Goal: Find specific page/section: Find specific page/section

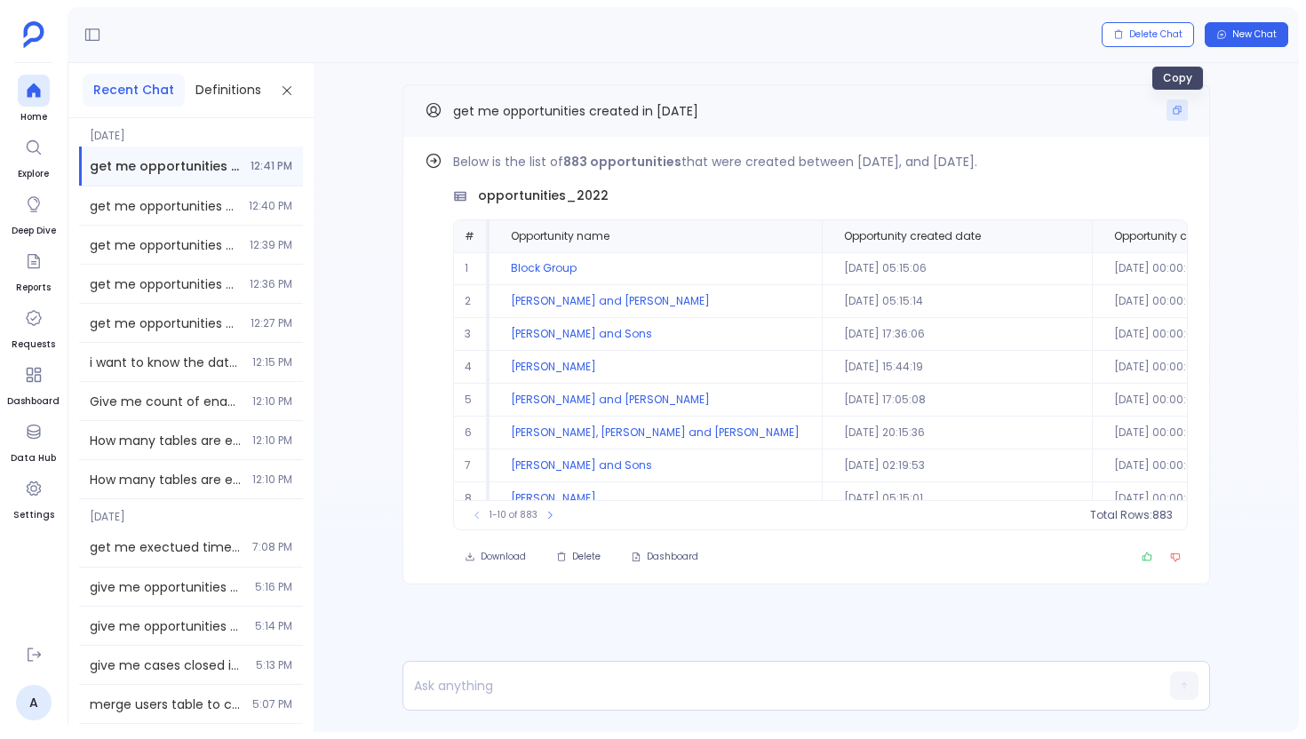
click at [1181, 116] on button "Copy" at bounding box center [1177, 110] width 21 height 21
click at [43, 80] on div at bounding box center [34, 91] width 32 height 32
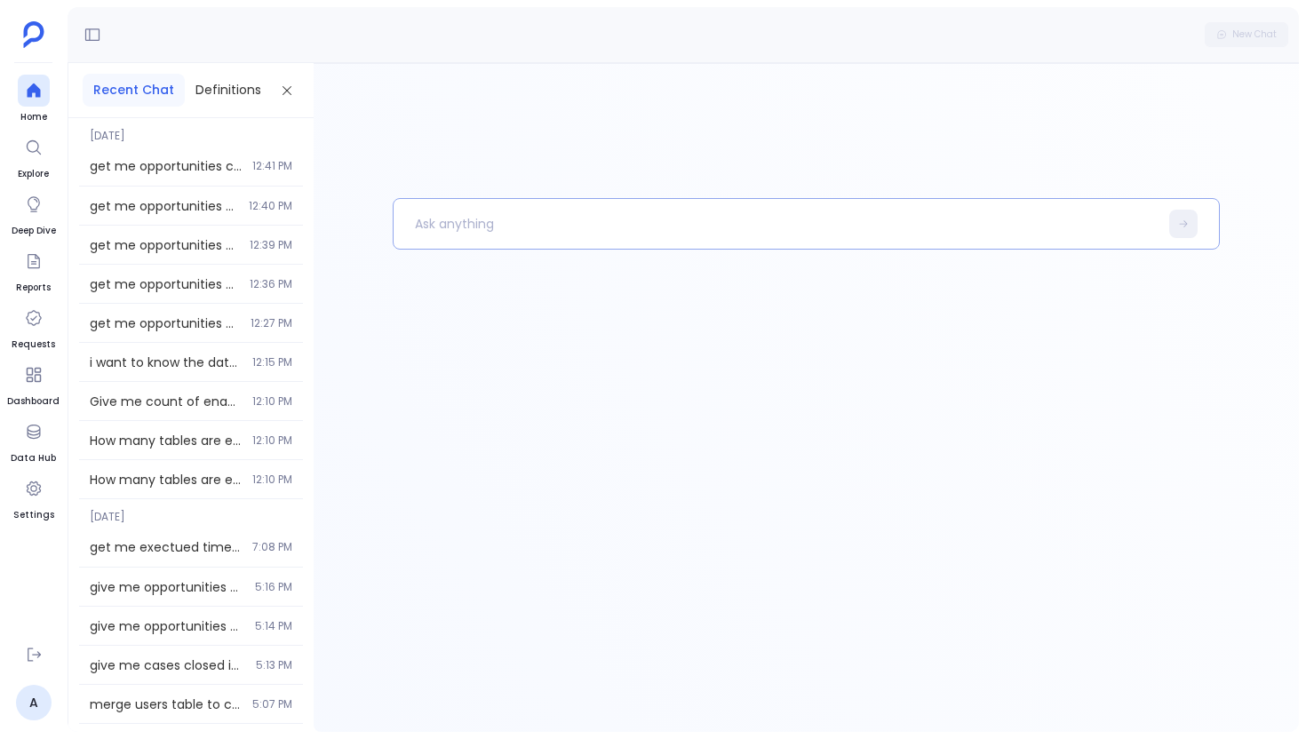
click at [475, 228] on p at bounding box center [776, 224] width 765 height 46
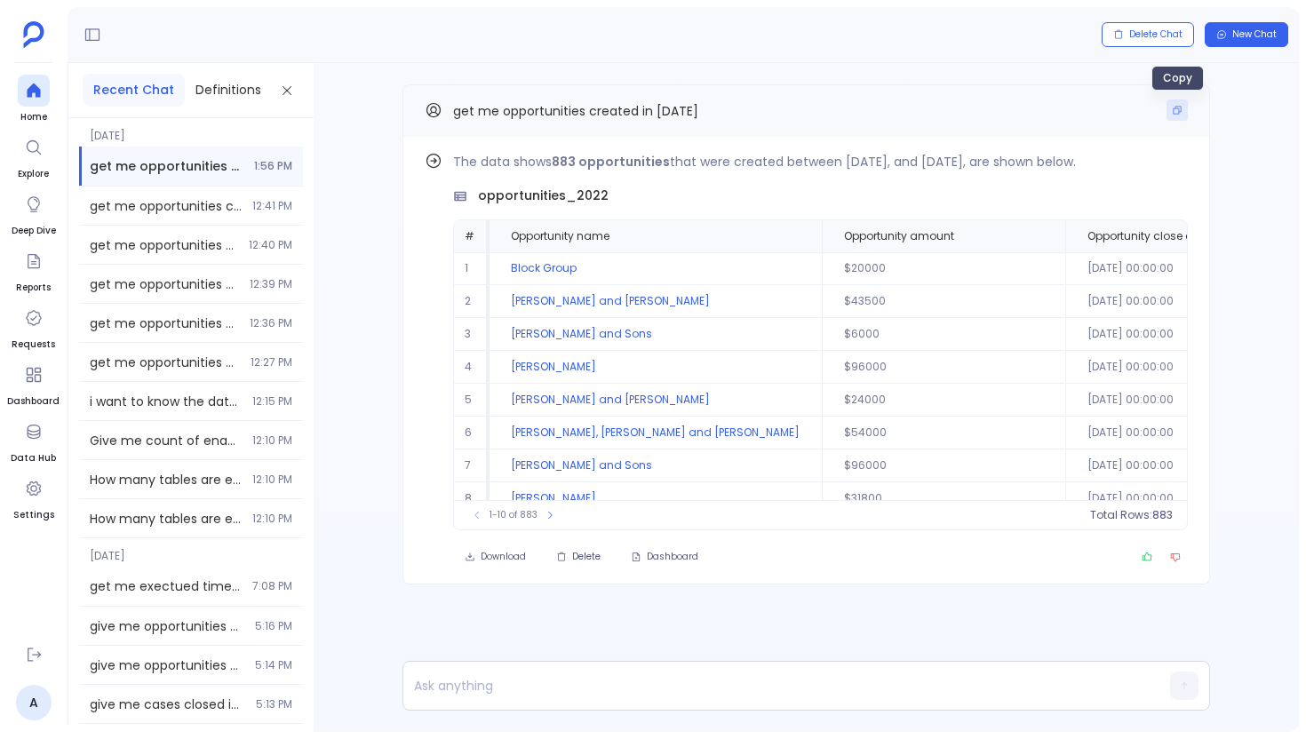
click at [1178, 107] on icon "Copy" at bounding box center [1178, 111] width 8 height 8
click at [28, 105] on div at bounding box center [34, 91] width 32 height 32
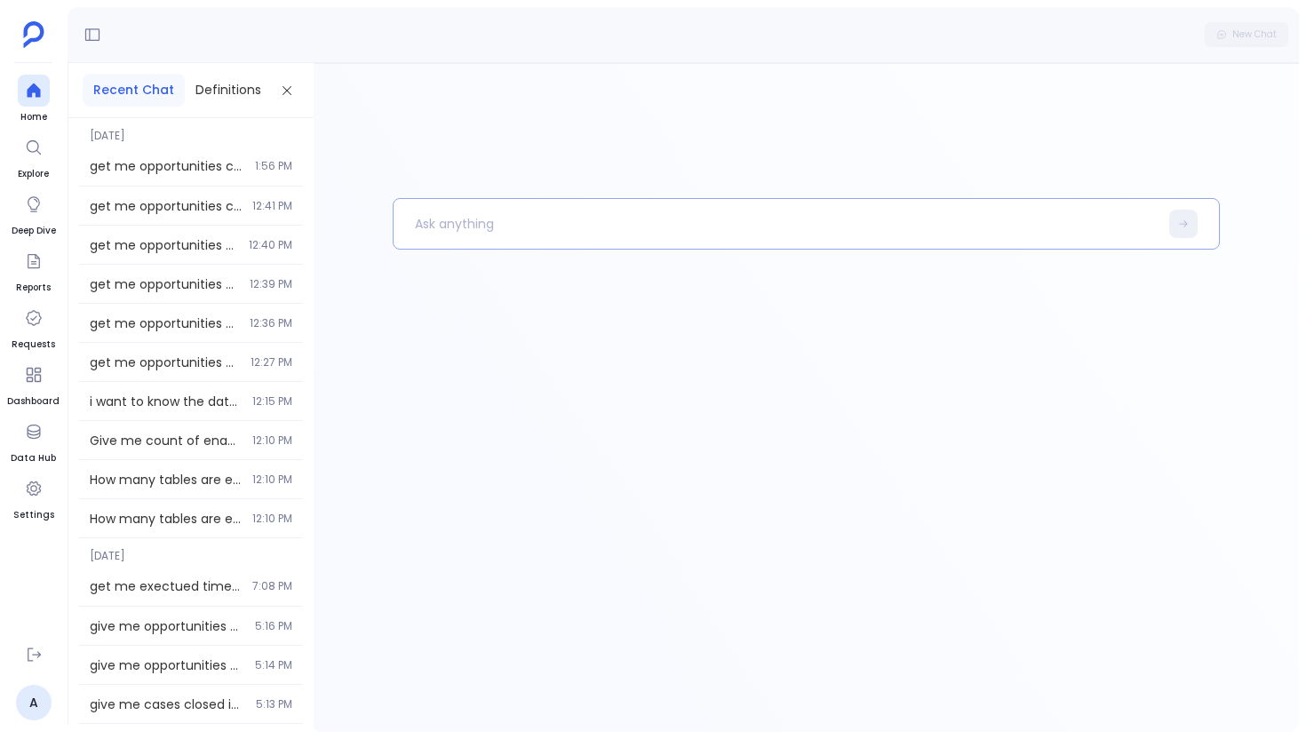
click at [529, 225] on p at bounding box center [776, 224] width 765 height 46
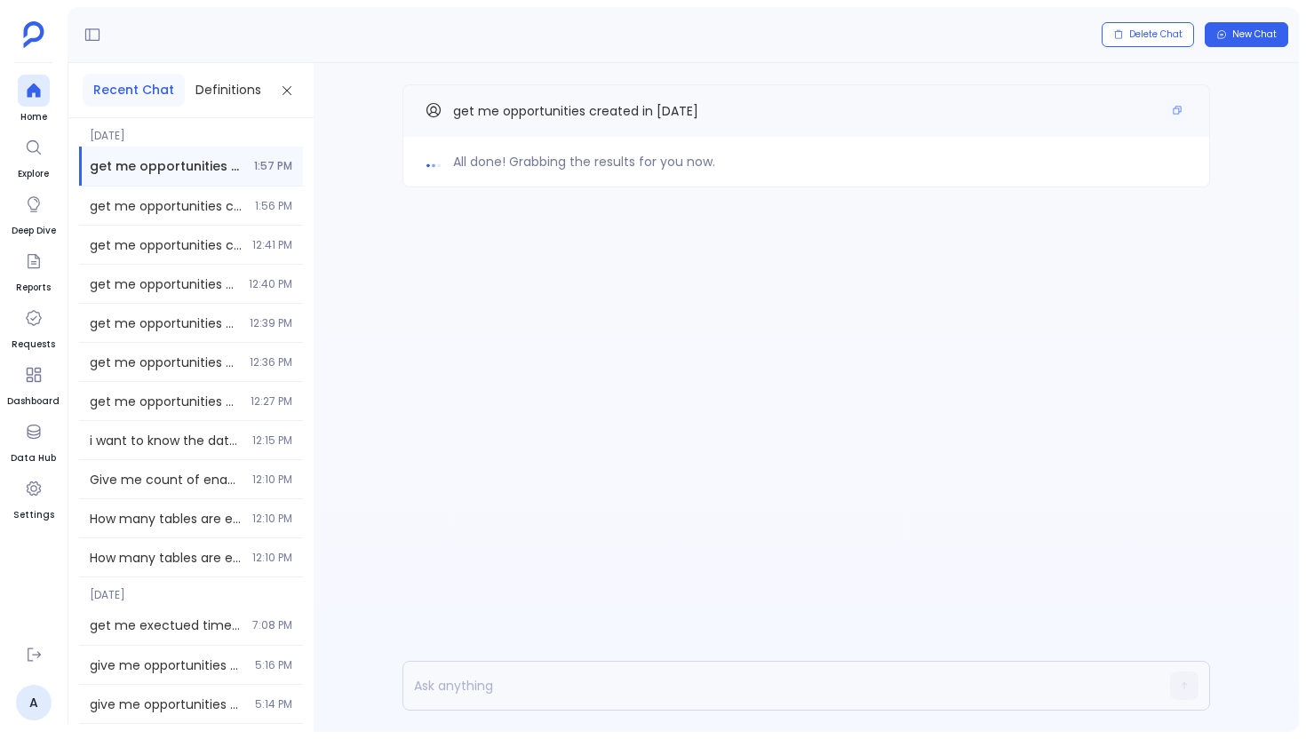
click at [1165, 112] on div "get me opportunities created in [DATE]" at bounding box center [806, 111] width 763 height 23
click at [1177, 112] on icon "Copy" at bounding box center [1177, 110] width 11 height 11
click at [44, 83] on div at bounding box center [34, 91] width 32 height 32
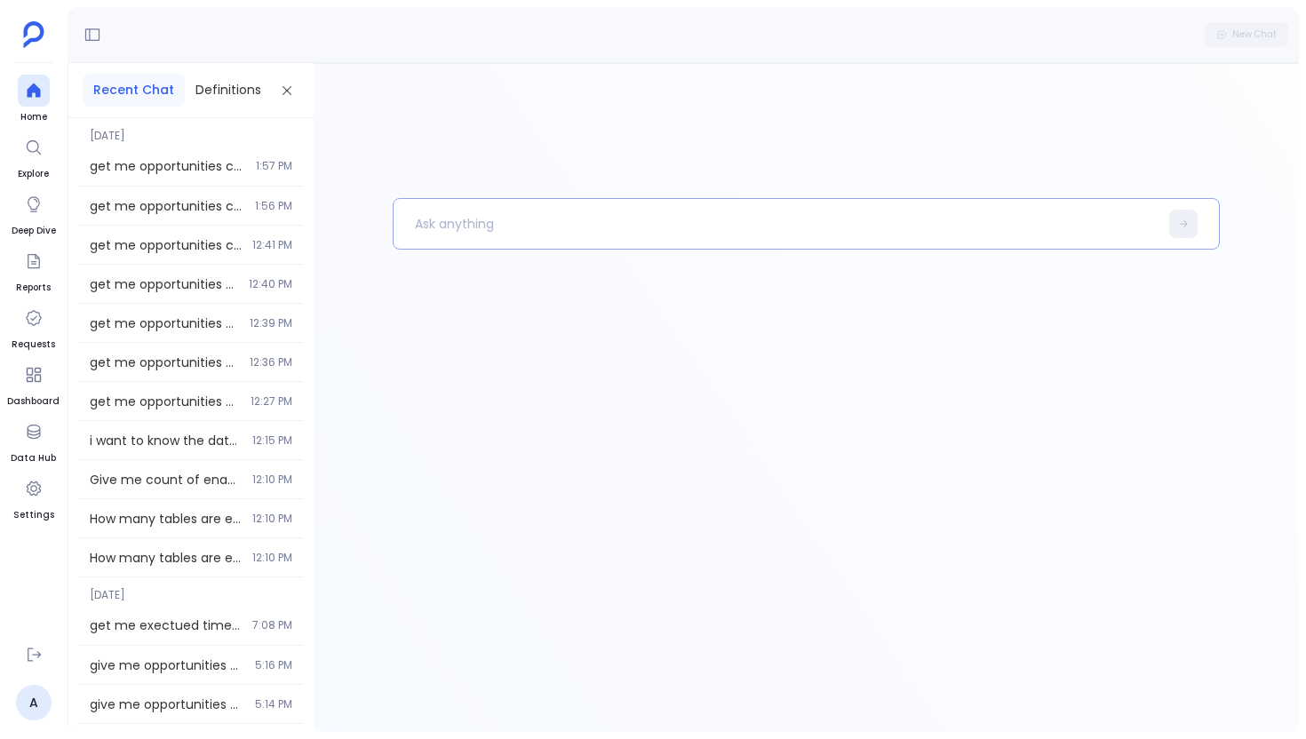
click at [470, 209] on p at bounding box center [776, 224] width 765 height 46
